Goal: Information Seeking & Learning: Find specific fact

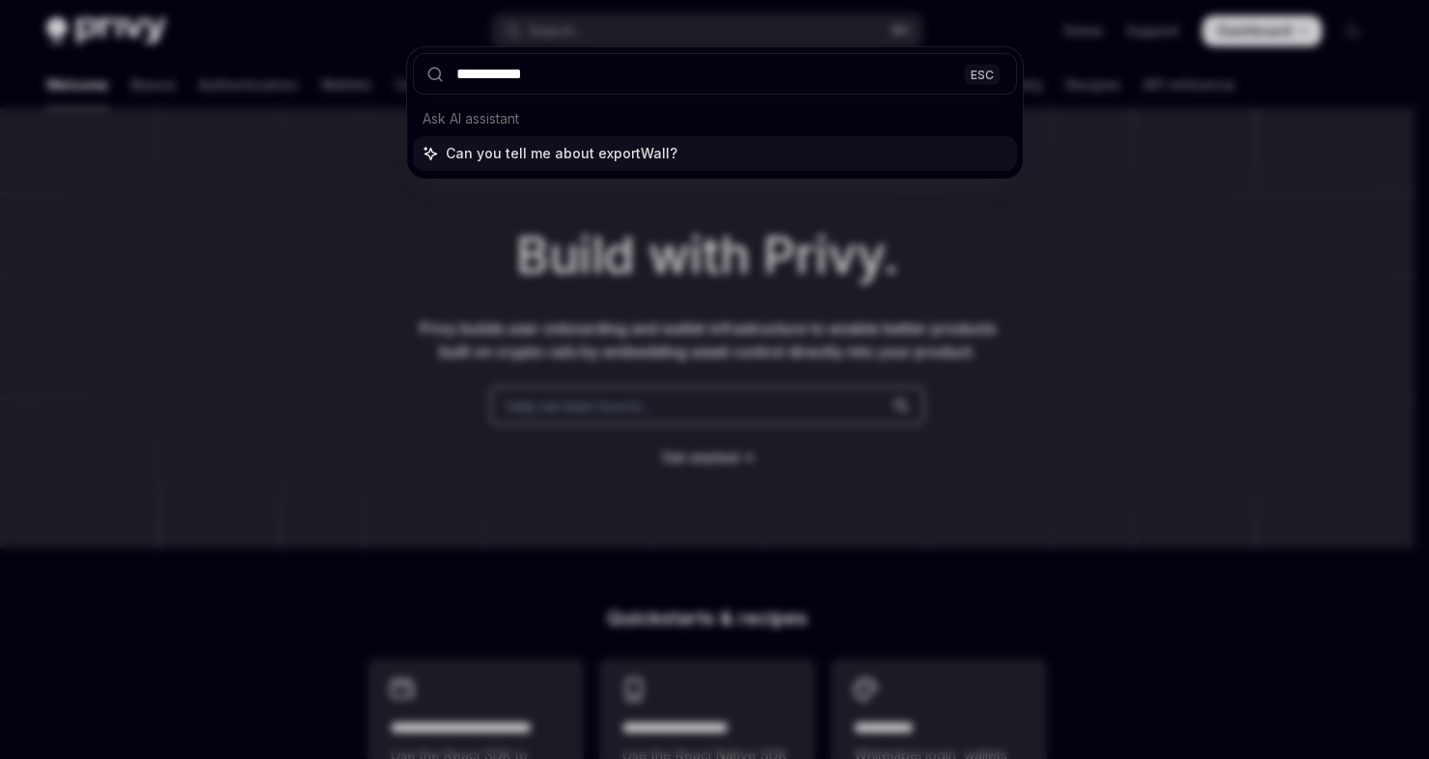
type input "**********"
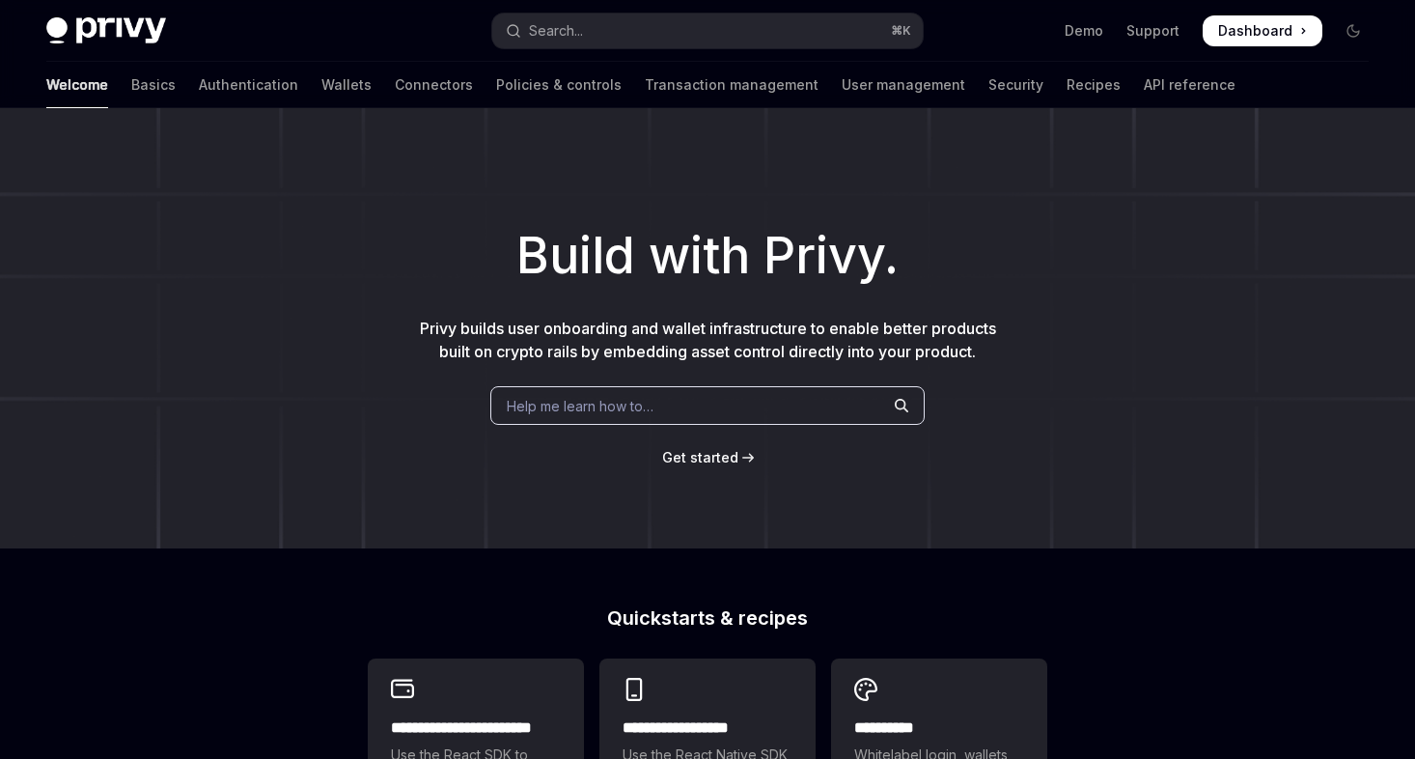
type textarea "*"
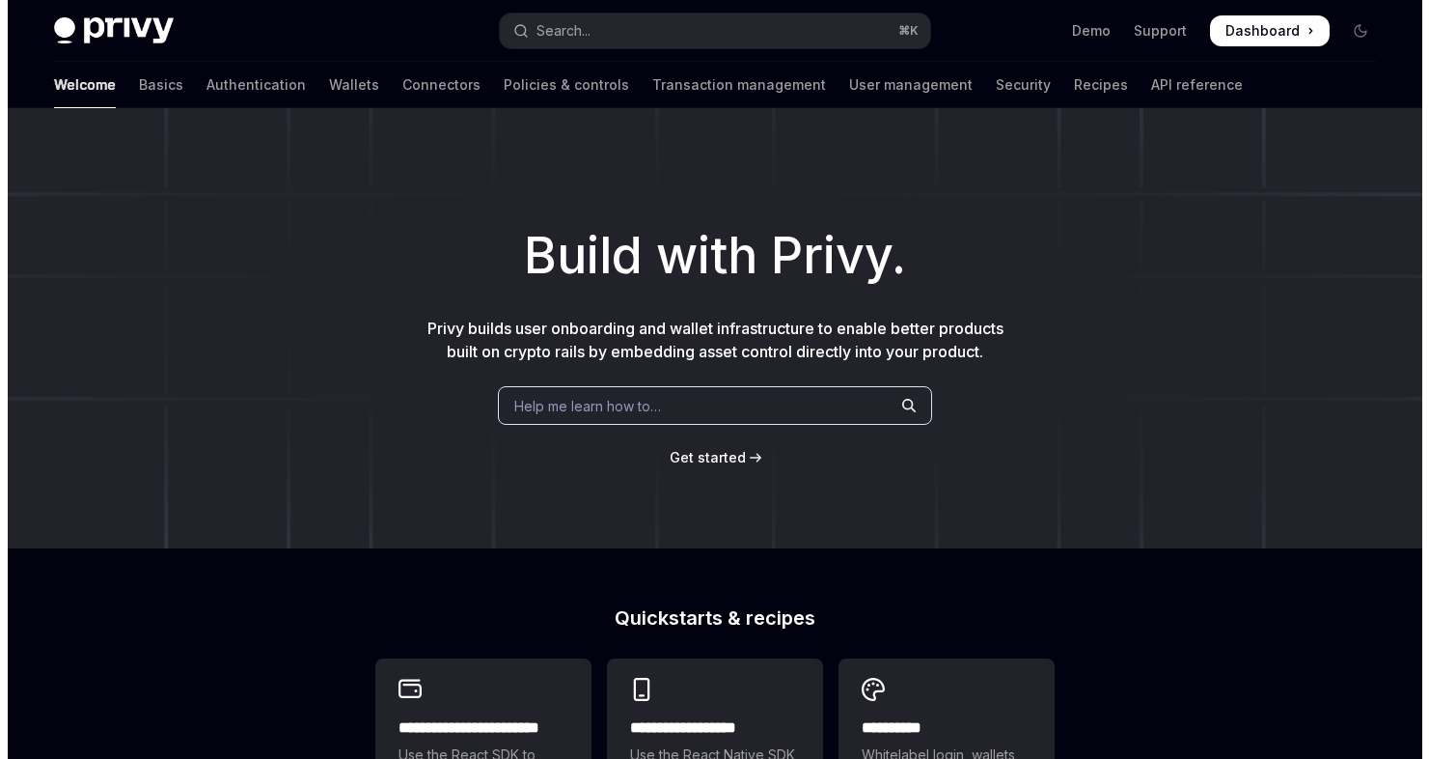
scroll to position [108, 0]
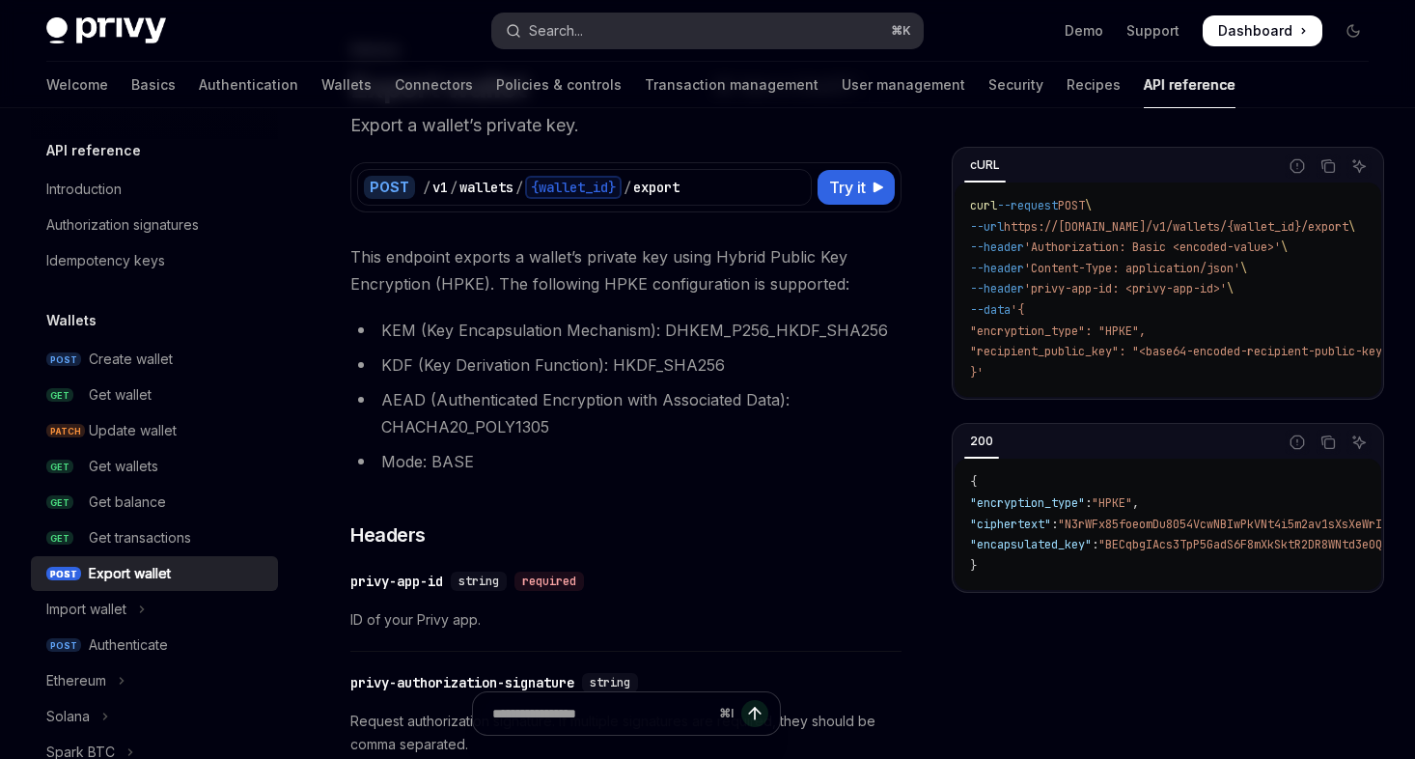
click at [592, 34] on button "Search... ⌘ K" at bounding box center [707, 31] width 430 height 35
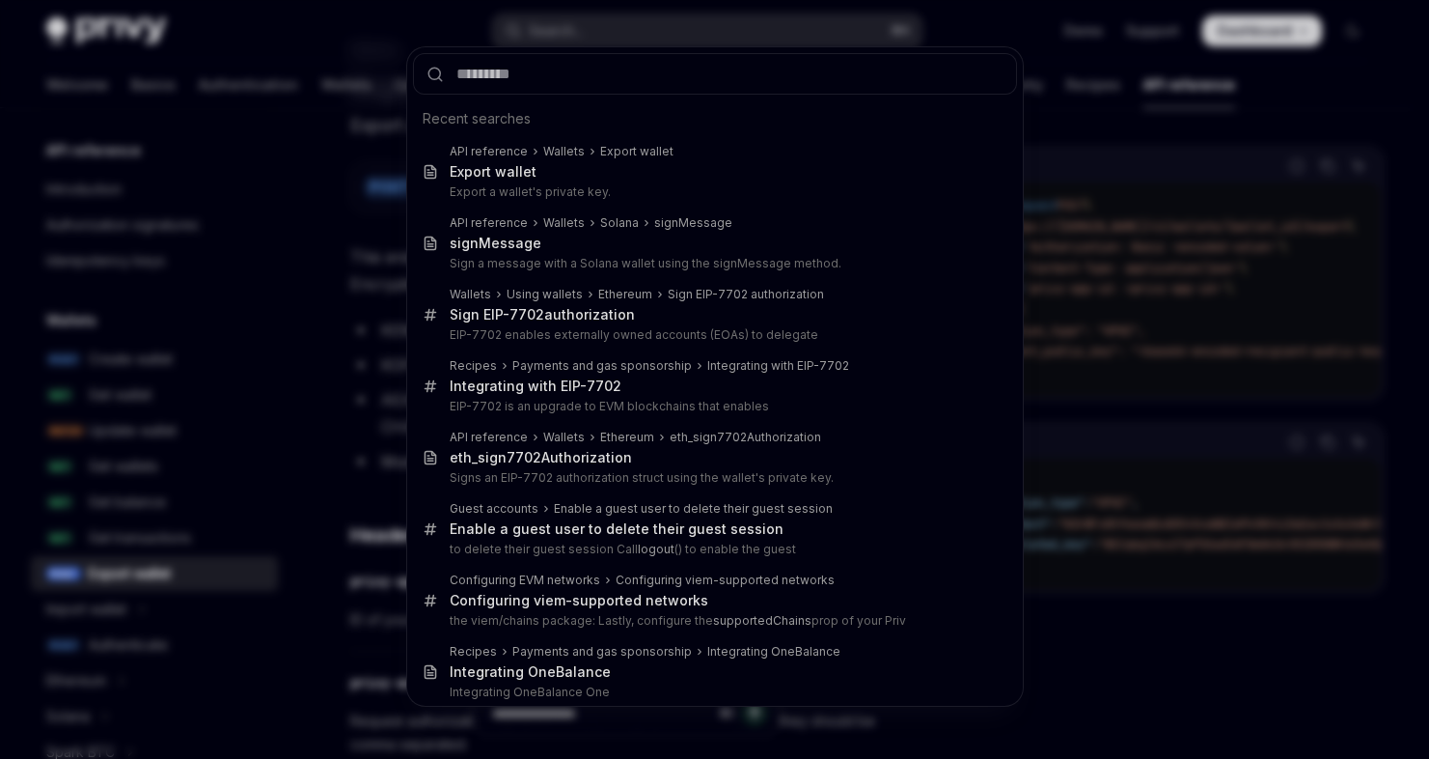
click at [514, 73] on input "text" at bounding box center [715, 73] width 604 height 41
type input "*"
